Goal: Information Seeking & Learning: Learn about a topic

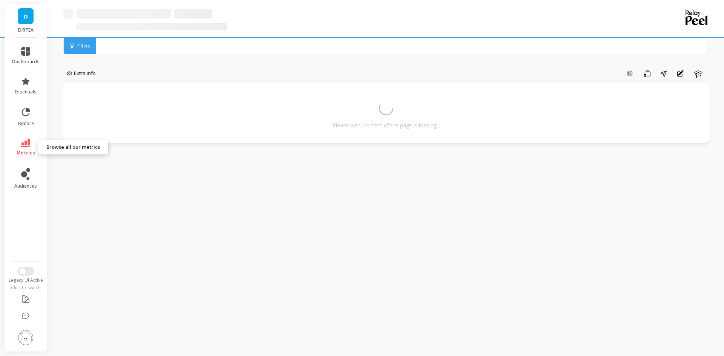
click at [25, 147] on link "metrics" at bounding box center [26, 147] width 28 height 17
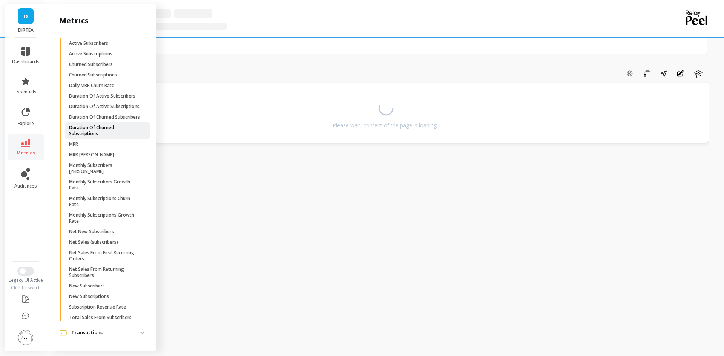
scroll to position [311, 0]
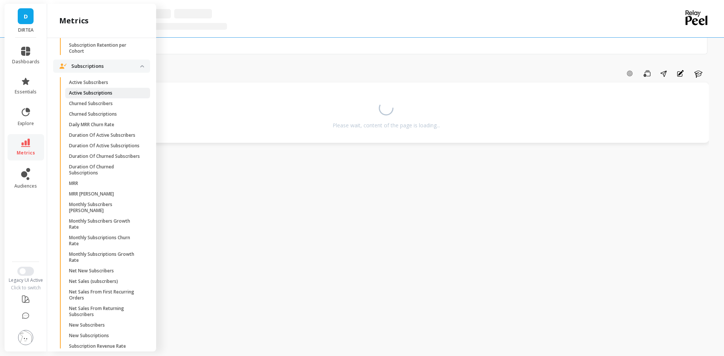
click at [118, 96] on span "Active Subscriptions" at bounding box center [105, 93] width 72 height 6
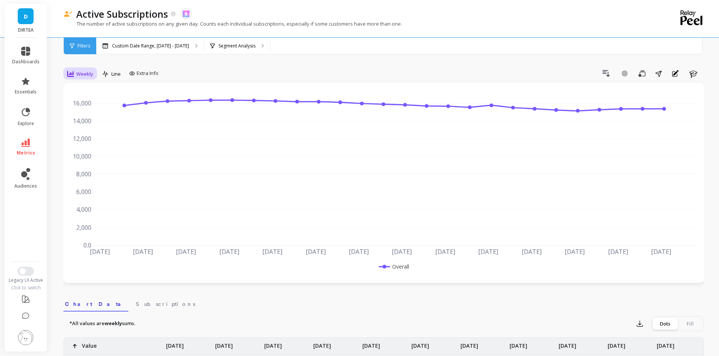
click at [66, 73] on div "Weekly" at bounding box center [80, 74] width 31 height 13
click at [104, 129] on div "Monthly" at bounding box center [91, 133] width 52 height 13
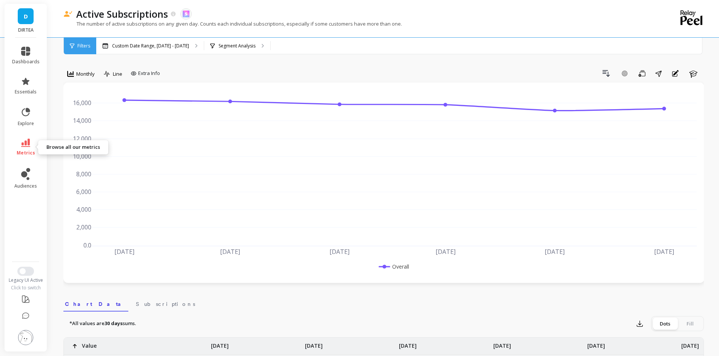
click at [24, 150] on span "metrics" at bounding box center [26, 153] width 18 height 6
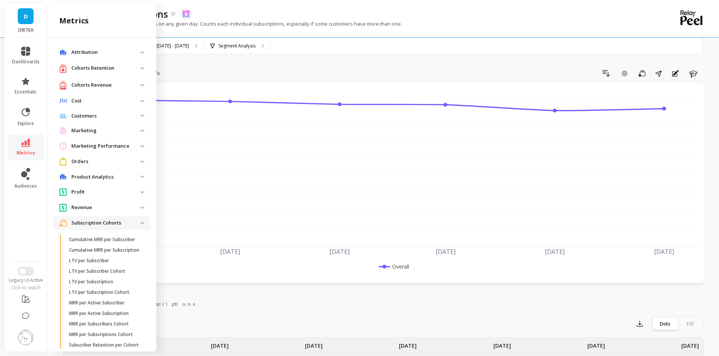
scroll to position [311, 0]
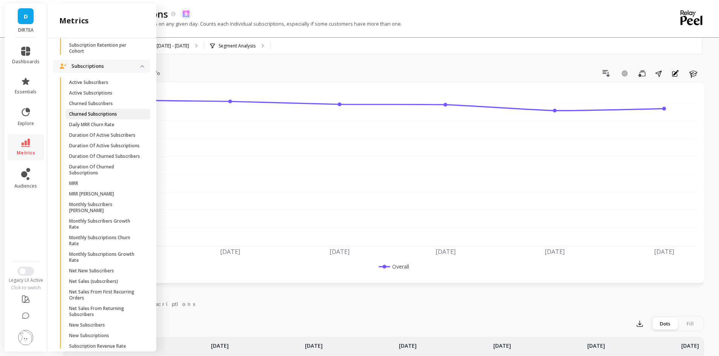
click at [112, 117] on p "Churned Subscriptions" at bounding box center [93, 114] width 48 height 6
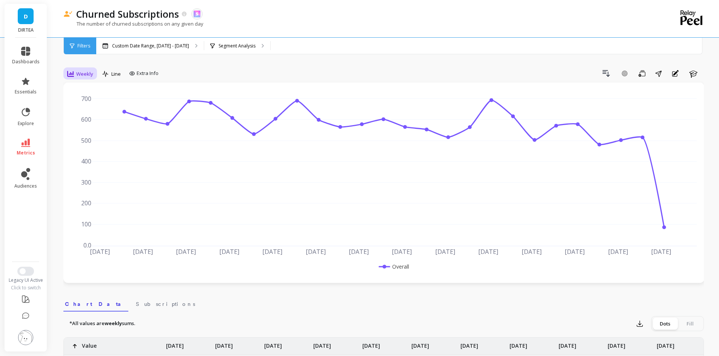
click at [75, 75] on div "Weekly" at bounding box center [80, 73] width 26 height 9
click at [94, 137] on div "Monthly" at bounding box center [91, 134] width 43 height 7
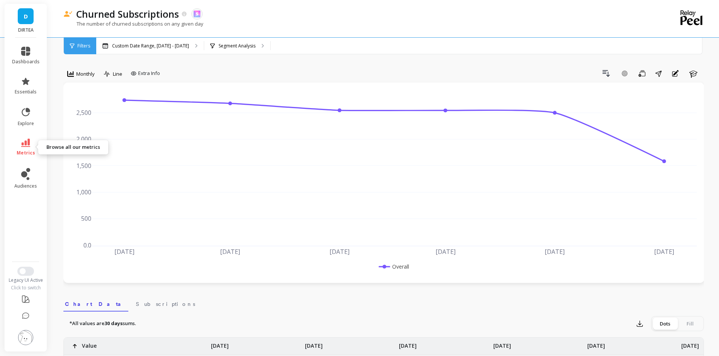
click at [18, 143] on link "metrics" at bounding box center [26, 147] width 28 height 17
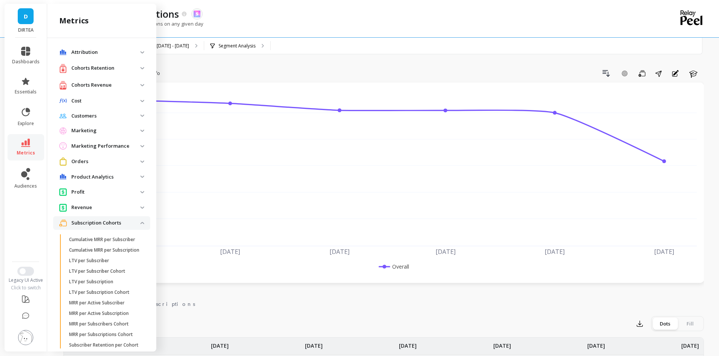
scroll to position [311, 0]
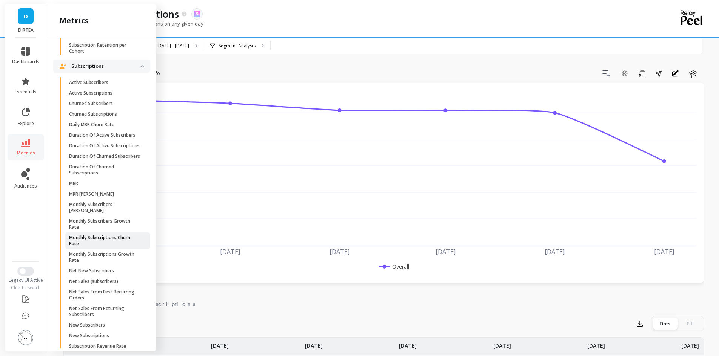
click at [137, 249] on link "Monthly Subscriptions Churn Rate" at bounding box center [107, 241] width 85 height 17
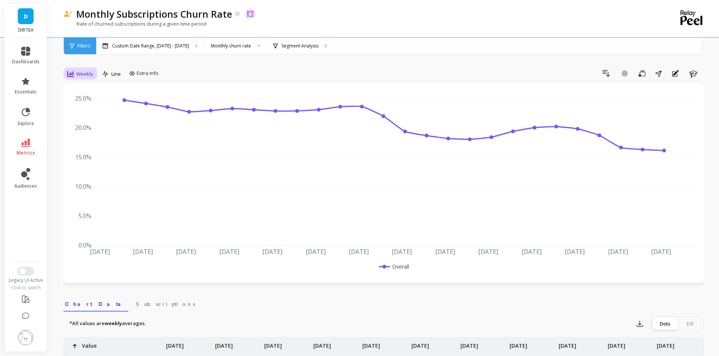
click at [78, 71] on span "Weekly" at bounding box center [84, 74] width 17 height 7
click at [86, 132] on div "Monthly" at bounding box center [91, 134] width 43 height 7
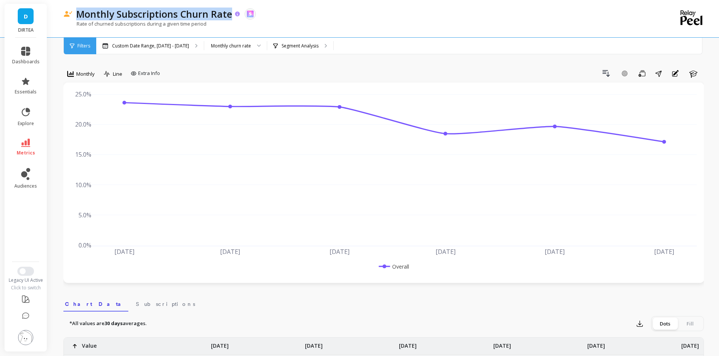
drag, startPoint x: 76, startPoint y: 15, endPoint x: 231, endPoint y: 16, distance: 154.6
click at [231, 16] on p "Monthly Subscriptions Churn Rate" at bounding box center [154, 14] width 156 height 13
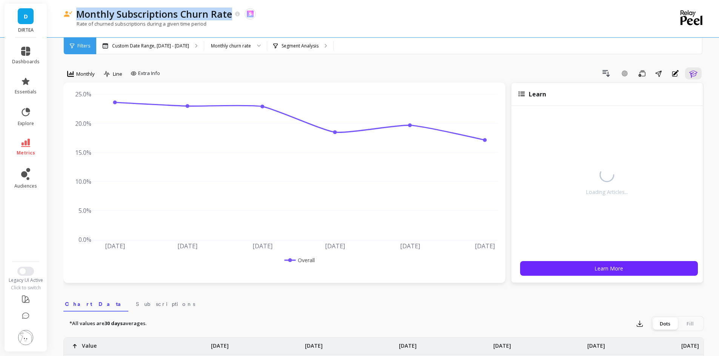
copy p "Monthly Subscriptions Churn Rate"
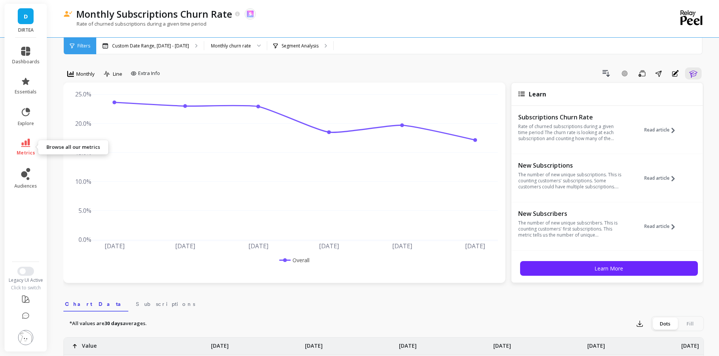
click at [25, 139] on icon at bounding box center [25, 143] width 9 height 8
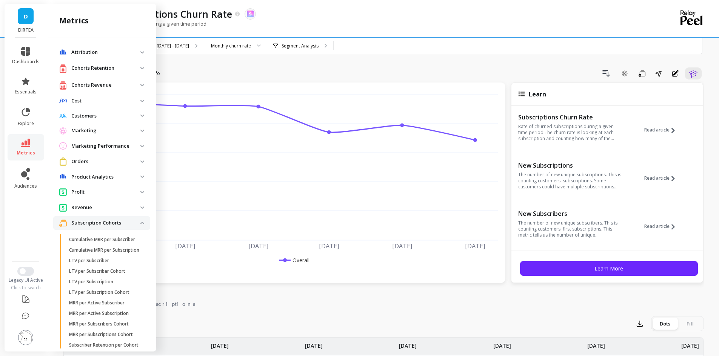
scroll to position [311, 0]
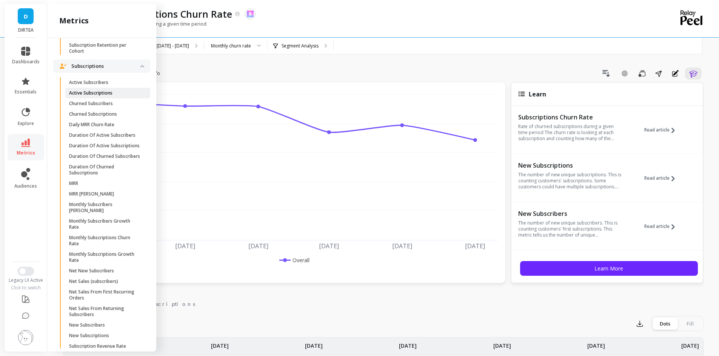
click at [115, 96] on span "Active Subscriptions" at bounding box center [105, 93] width 72 height 6
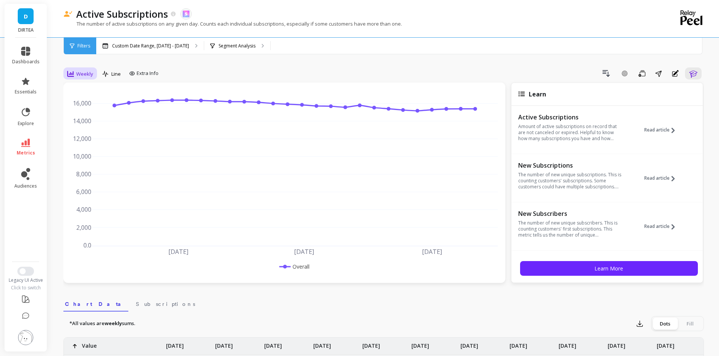
click at [88, 73] on span "Weekly" at bounding box center [84, 74] width 17 height 7
click at [105, 135] on div "Monthly" at bounding box center [91, 134] width 43 height 7
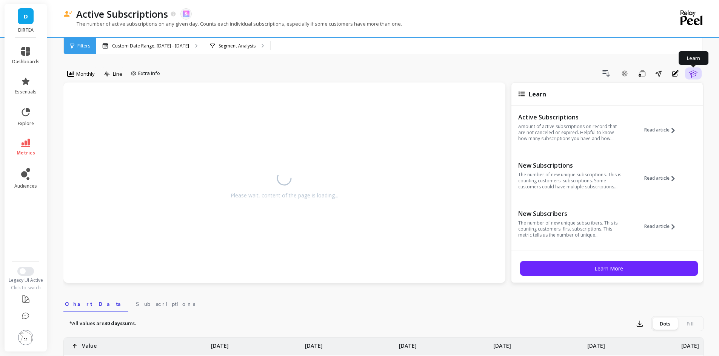
click at [696, 77] on icon "button" at bounding box center [692, 73] width 9 height 9
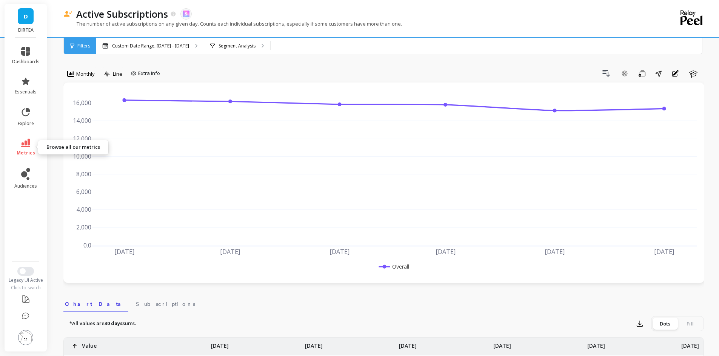
click at [26, 150] on span "metrics" at bounding box center [26, 153] width 18 height 6
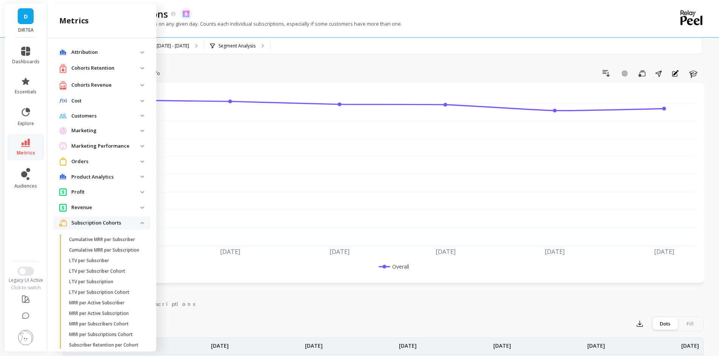
scroll to position [311, 0]
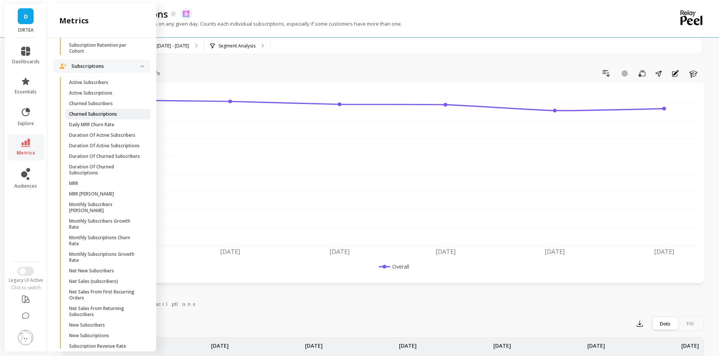
click at [100, 120] on link "Churned Subscriptions" at bounding box center [107, 114] width 85 height 11
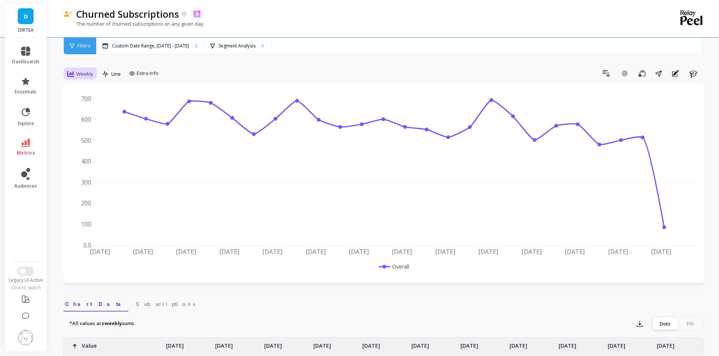
click at [83, 72] on span "Weekly" at bounding box center [84, 74] width 17 height 7
click at [95, 133] on div "Monthly" at bounding box center [91, 134] width 43 height 7
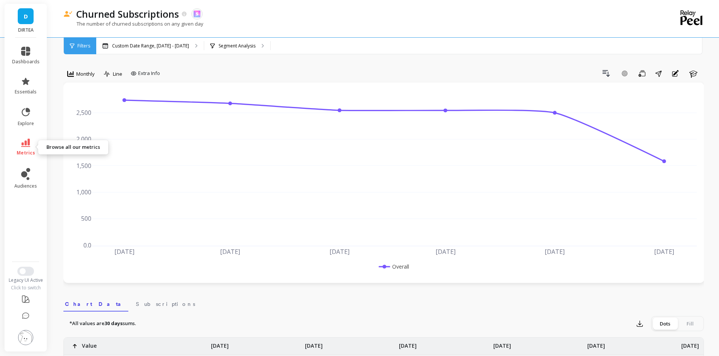
click at [18, 146] on link "metrics" at bounding box center [26, 147] width 28 height 17
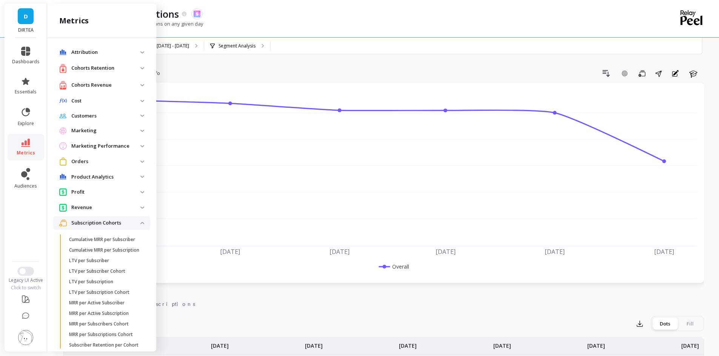
scroll to position [311, 0]
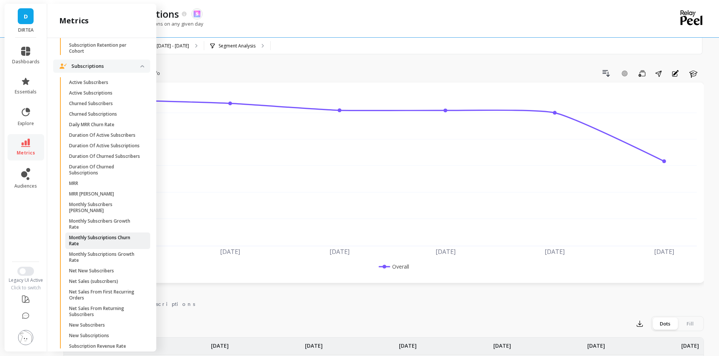
click at [118, 247] on p "Monthly Subscriptions Churn Rate" at bounding box center [105, 241] width 72 height 12
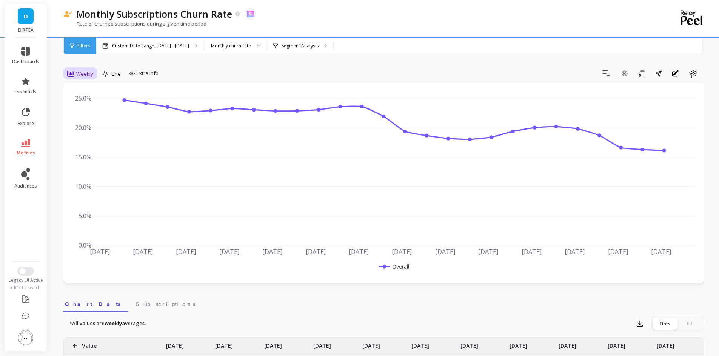
click at [75, 74] on div "Weekly" at bounding box center [80, 73] width 26 height 9
click at [99, 131] on div "Monthly" at bounding box center [91, 134] width 43 height 7
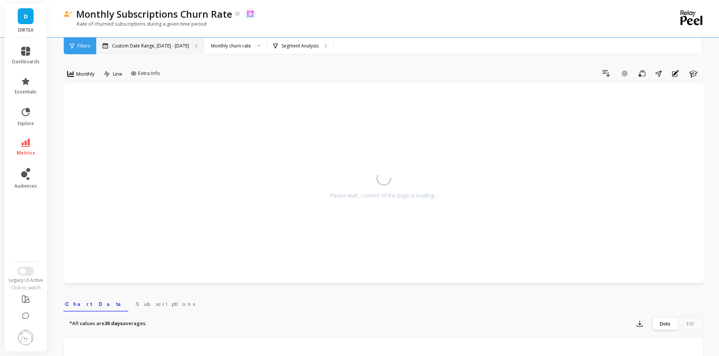
click at [146, 43] on p "Custom Date Range, Apr 1 - Sep 22" at bounding box center [150, 46] width 77 height 6
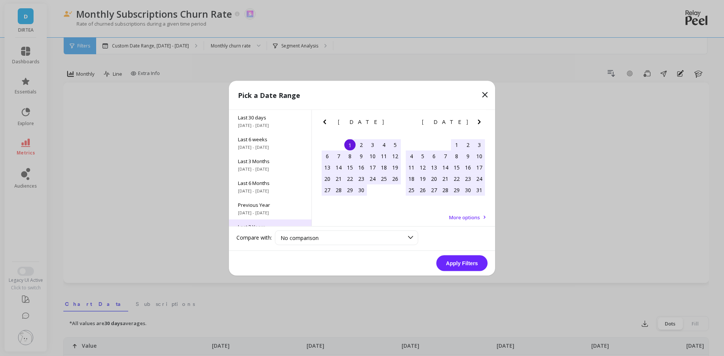
scroll to position [102, 0]
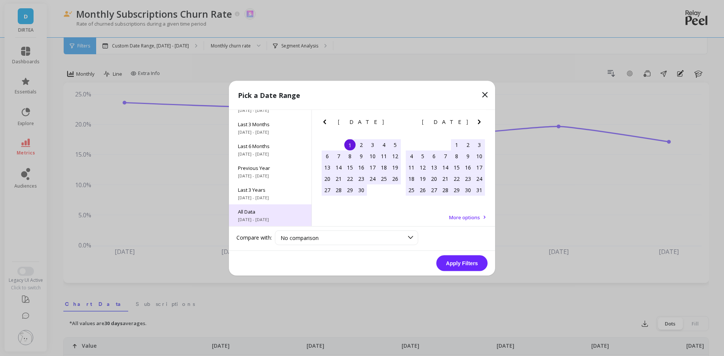
click at [263, 209] on span "All Data" at bounding box center [270, 211] width 64 height 7
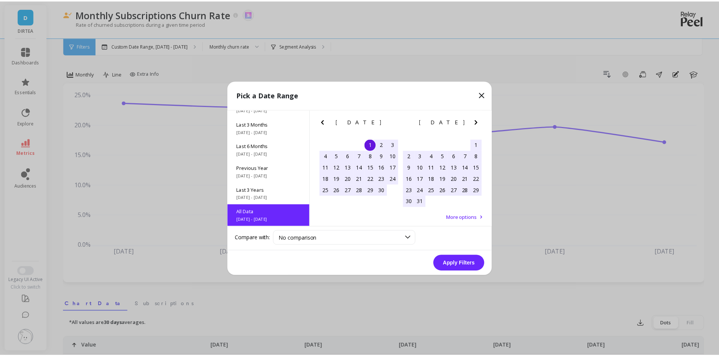
scroll to position [0, 0]
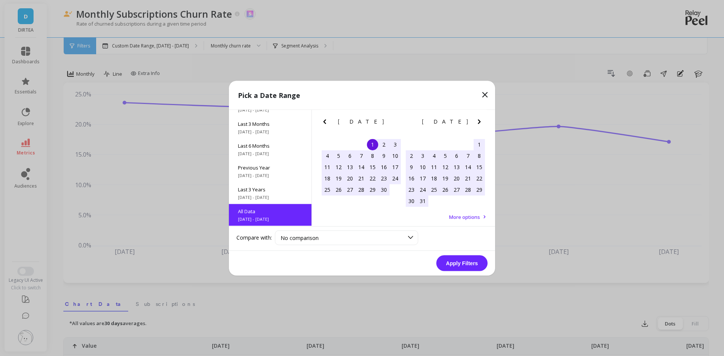
click at [467, 264] on button "Apply Filters" at bounding box center [461, 263] width 51 height 16
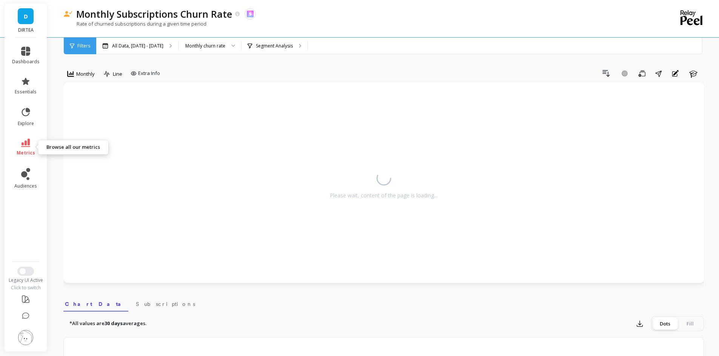
click at [32, 148] on link "metrics" at bounding box center [26, 147] width 28 height 17
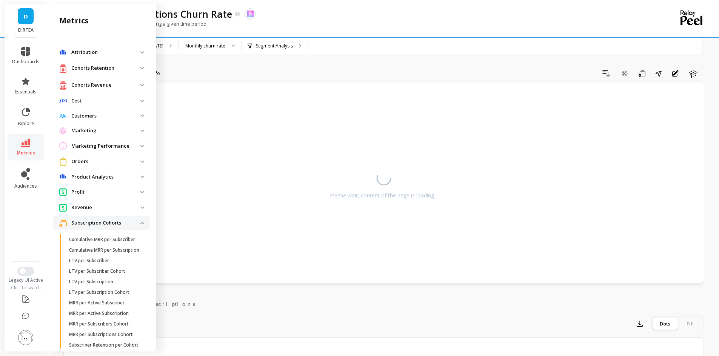
scroll to position [311, 0]
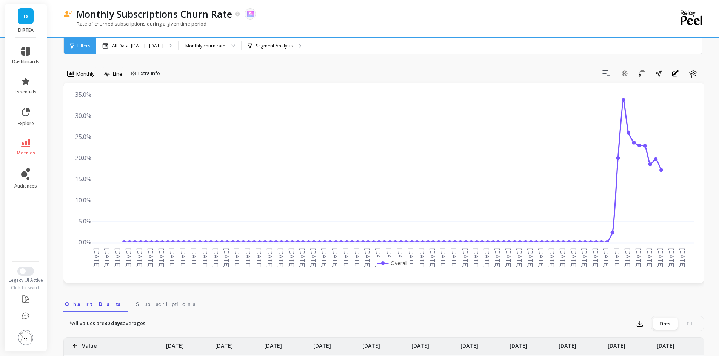
scroll to position [0, 0]
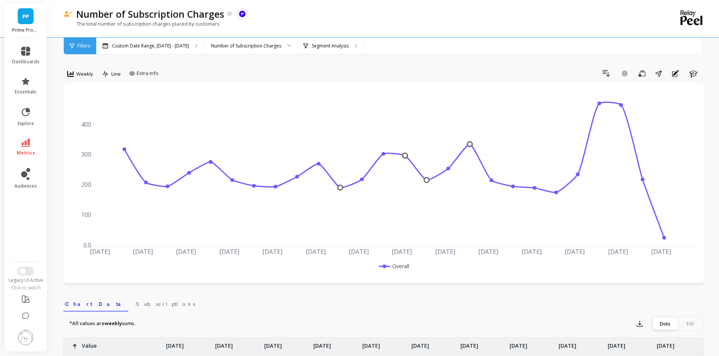
click at [25, 153] on span "metrics" at bounding box center [26, 153] width 18 height 6
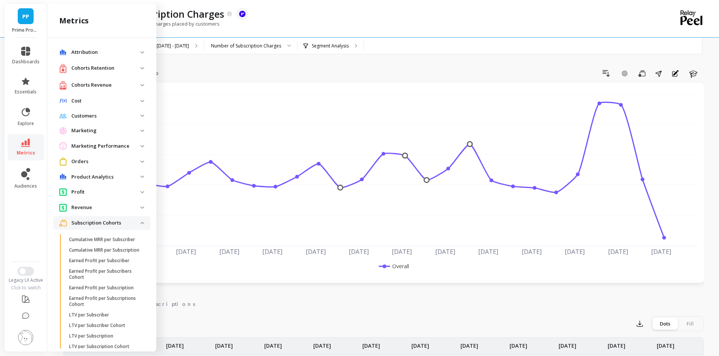
scroll to position [311, 0]
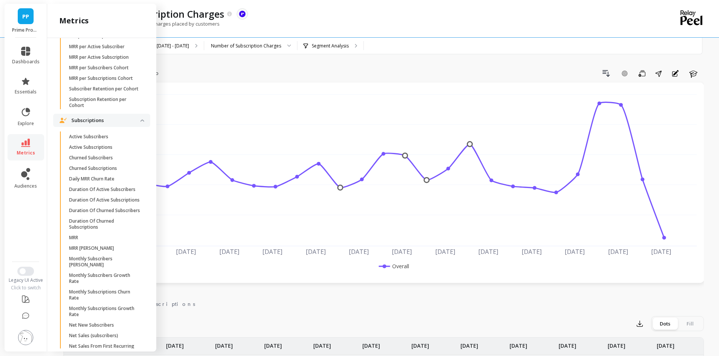
click at [309, 15] on div "Number of Subscription Charges The data you are viewing comes from: ReCharge Pa…" at bounding box center [356, 14] width 569 height 13
